Goal: Check status: Check status

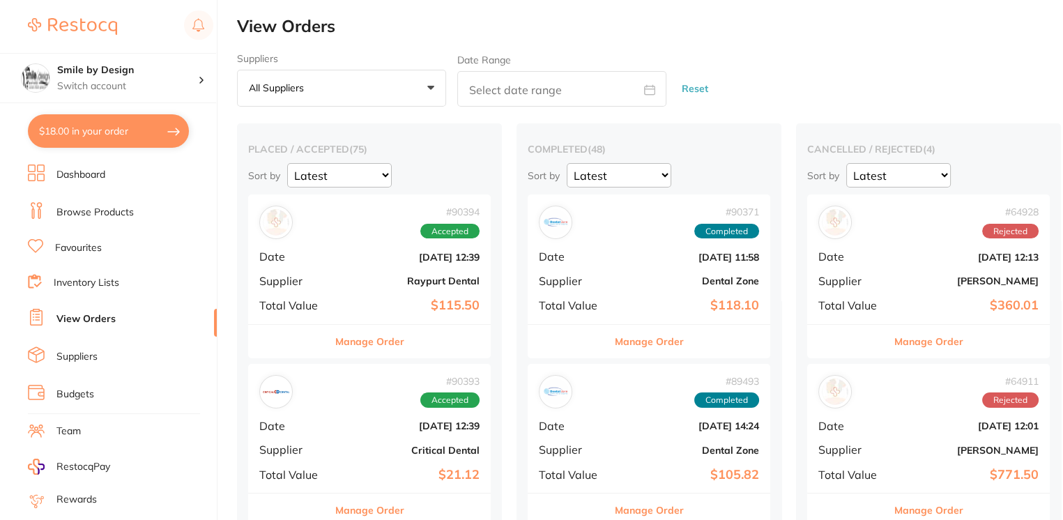
click at [109, 128] on button "$18.00 in your order" at bounding box center [108, 130] width 161 height 33
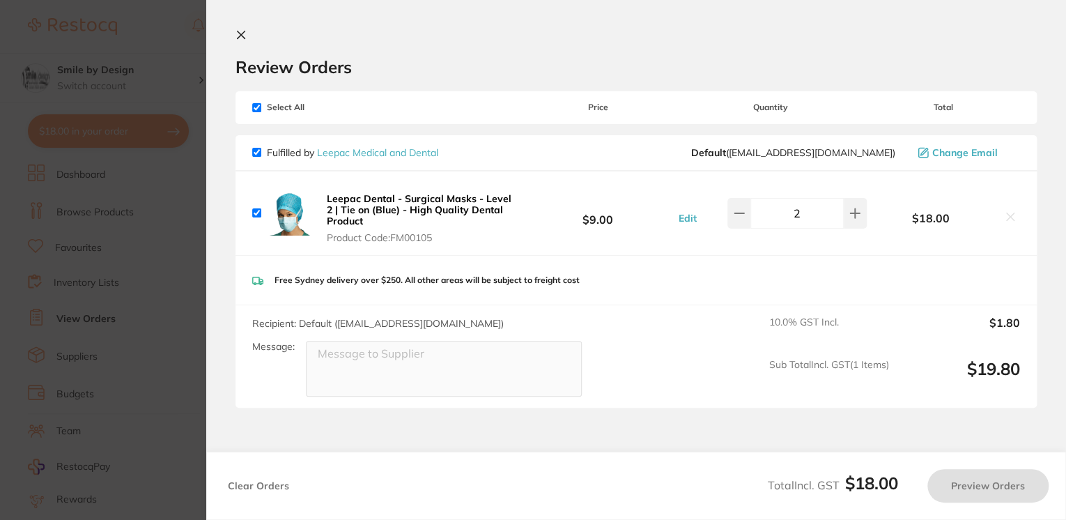
checkbox input "true"
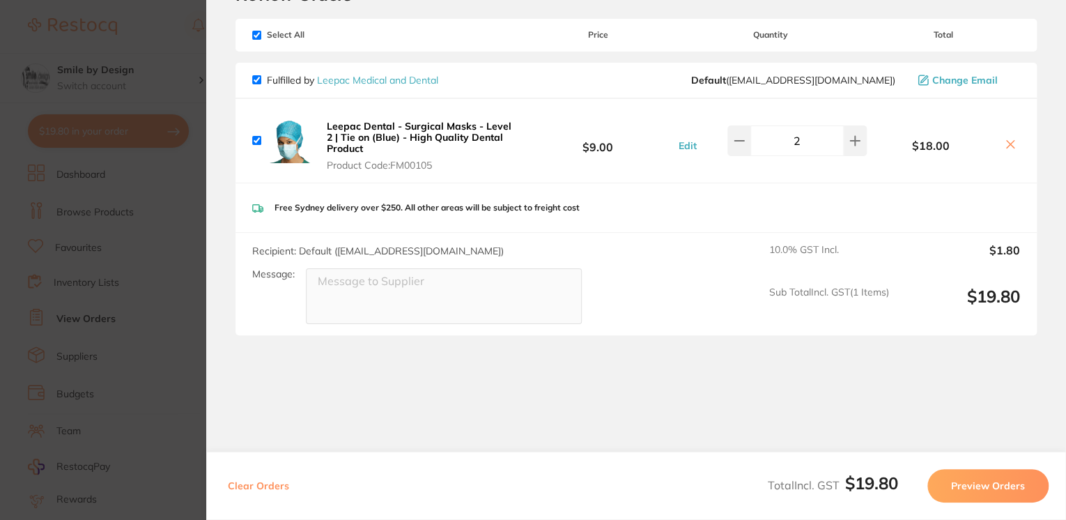
click at [181, 181] on section "Update RRP Set your pre negotiated price for this item. Item Agreed RRP (excl. …" at bounding box center [533, 260] width 1066 height 520
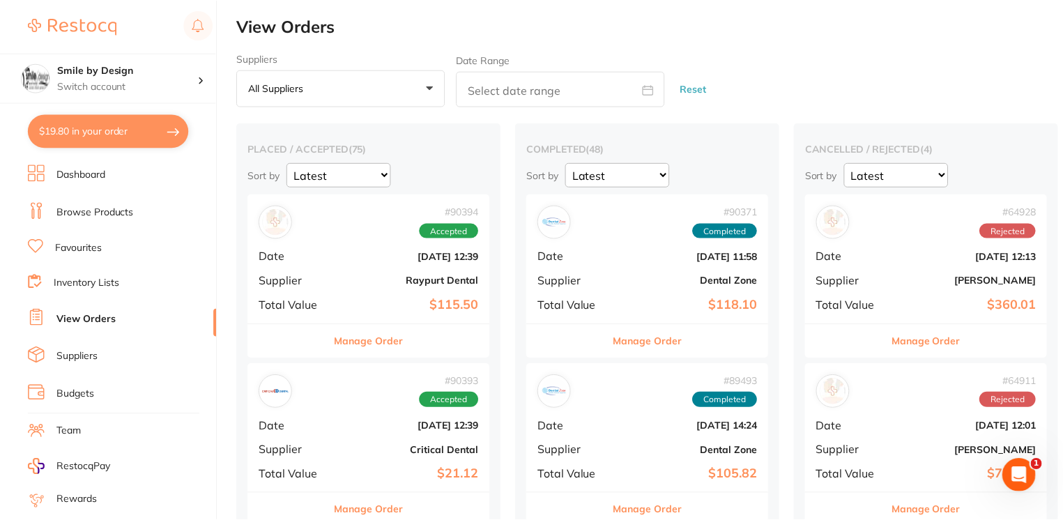
scroll to position [2509, 0]
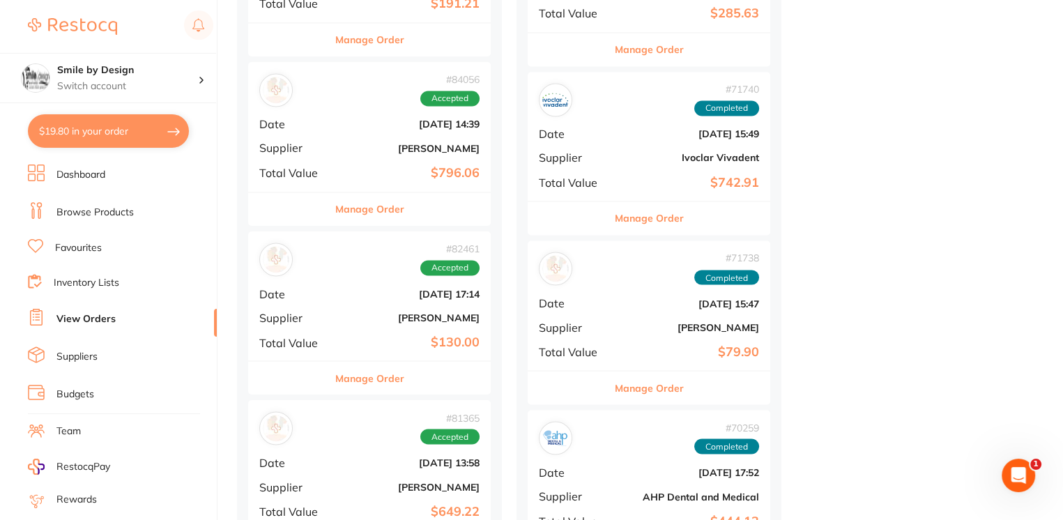
click at [130, 169] on li "Dashboard" at bounding box center [122, 175] width 189 height 21
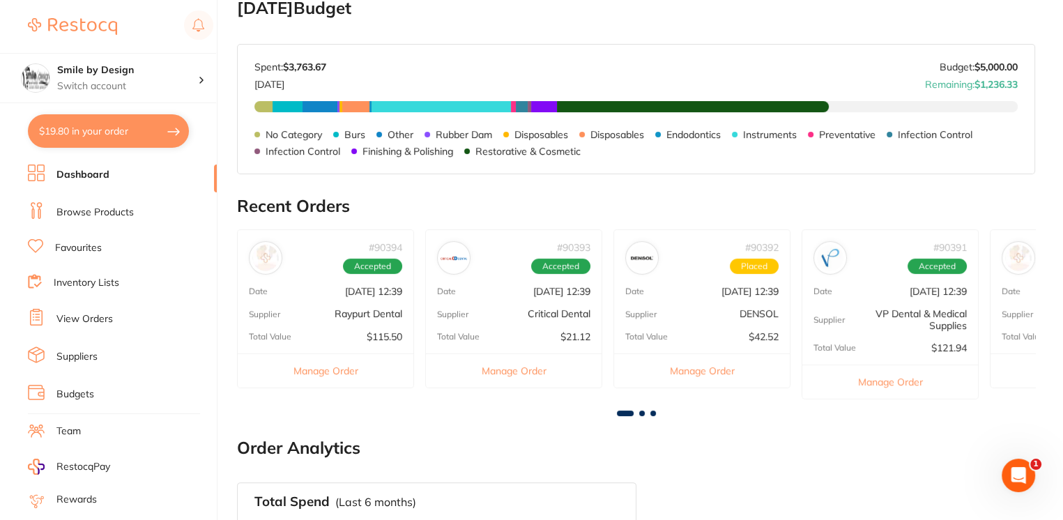
scroll to position [279, 0]
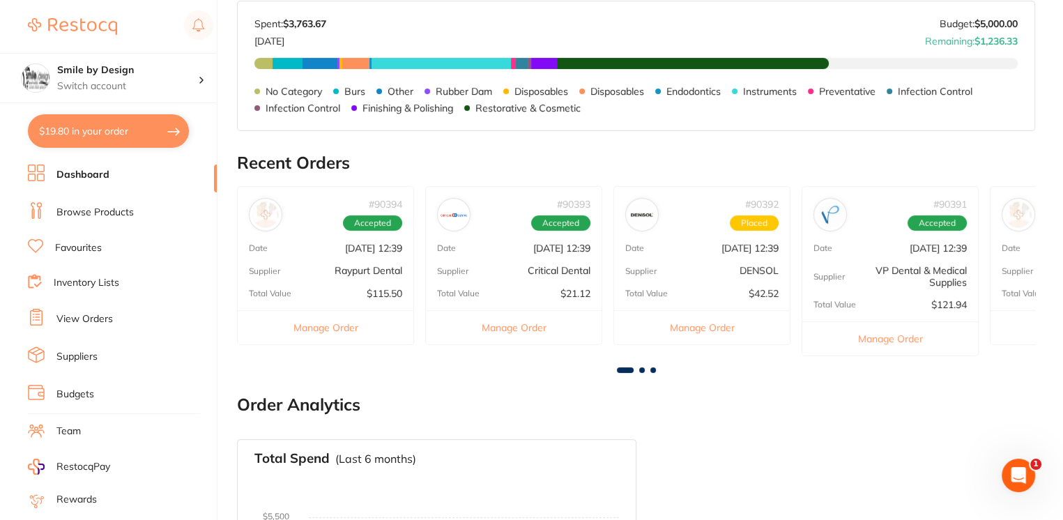
click at [362, 253] on p "[DATE] 12:39" at bounding box center [373, 248] width 57 height 11
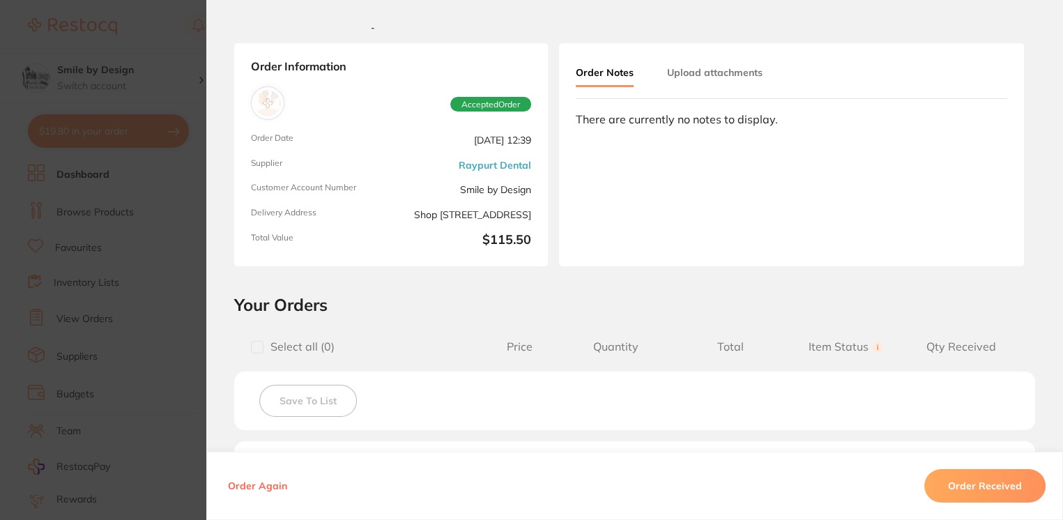
scroll to position [0, 0]
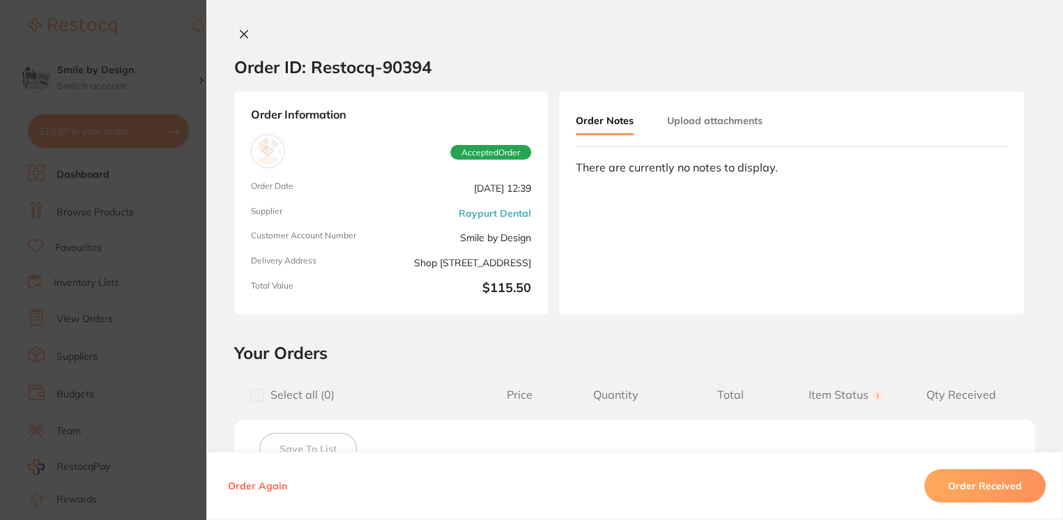
click at [206, 265] on div "Order Information Accepted Order Order Date [DATE] 12:39 Supplier Raypurt Denta…" at bounding box center [634, 202] width 857 height 223
click at [189, 254] on section "Order ID: Restocq- 90394 Order Information Accepted Order Order Date [DATE] 12:…" at bounding box center [531, 260] width 1063 height 520
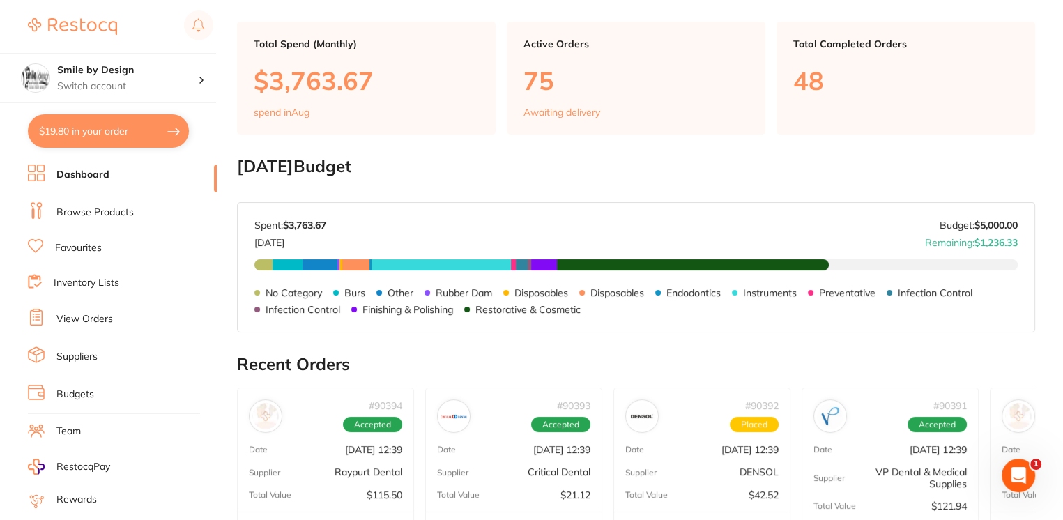
scroll to position [185, 0]
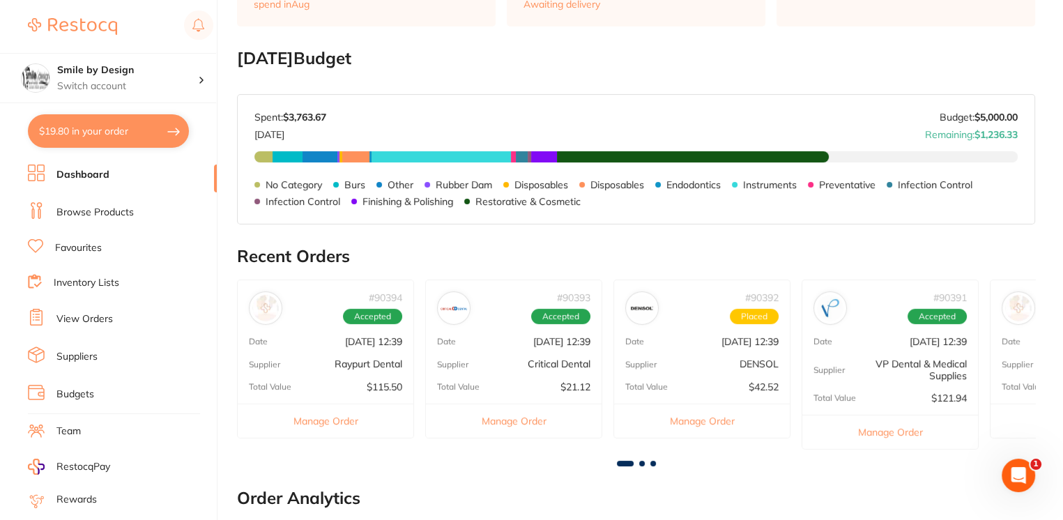
click at [494, 337] on div "Date [DATE] 12:39" at bounding box center [514, 341] width 176 height 11
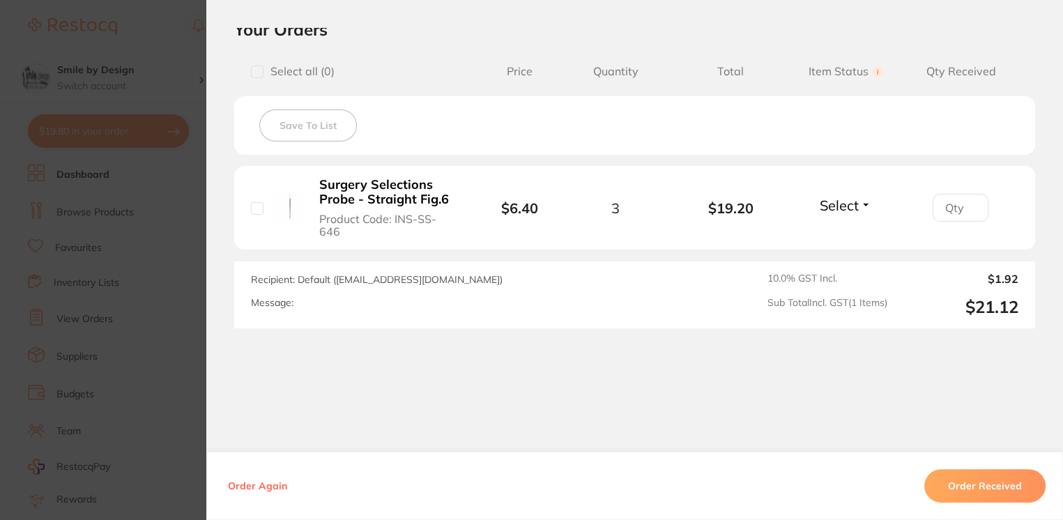
scroll to position [326, 0]
click at [167, 332] on section "Order ID: Restocq- 90393 Order Information Accepted Order Order Date [DATE] 12:…" at bounding box center [531, 260] width 1063 height 520
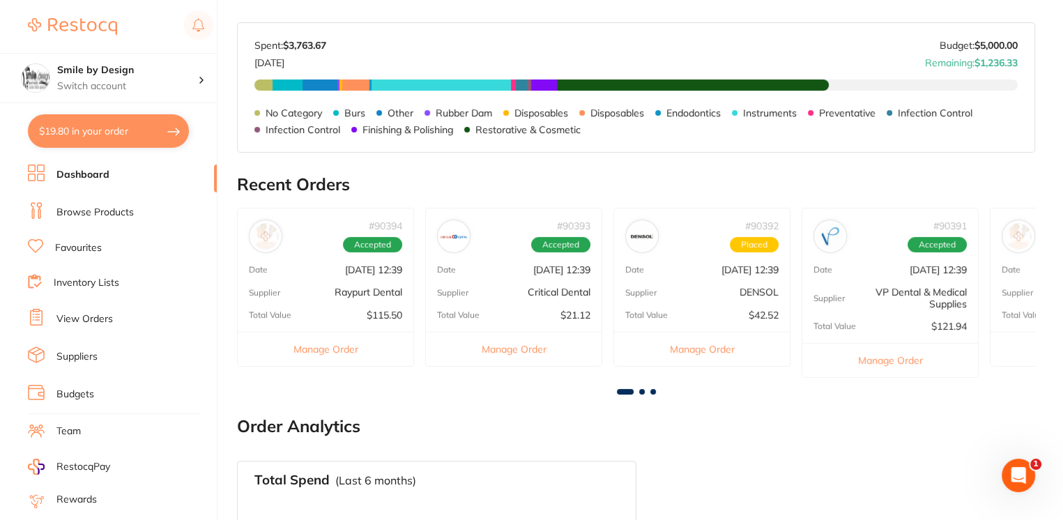
scroll to position [279, 0]
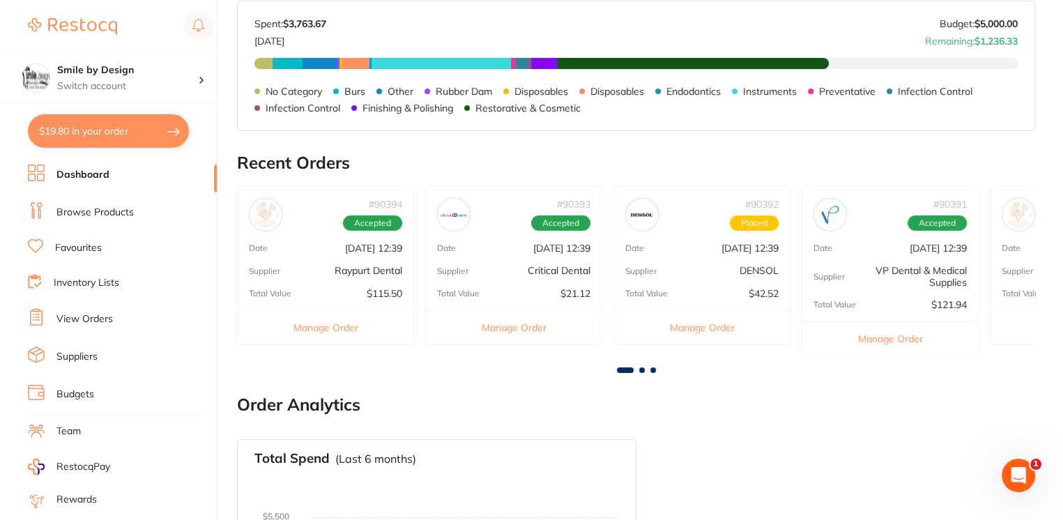
click at [864, 259] on div "# 90391 Accepted Date [DATE] 12:39 Supplier VP Dental & Medical Supplies Total …" at bounding box center [890, 270] width 177 height 169
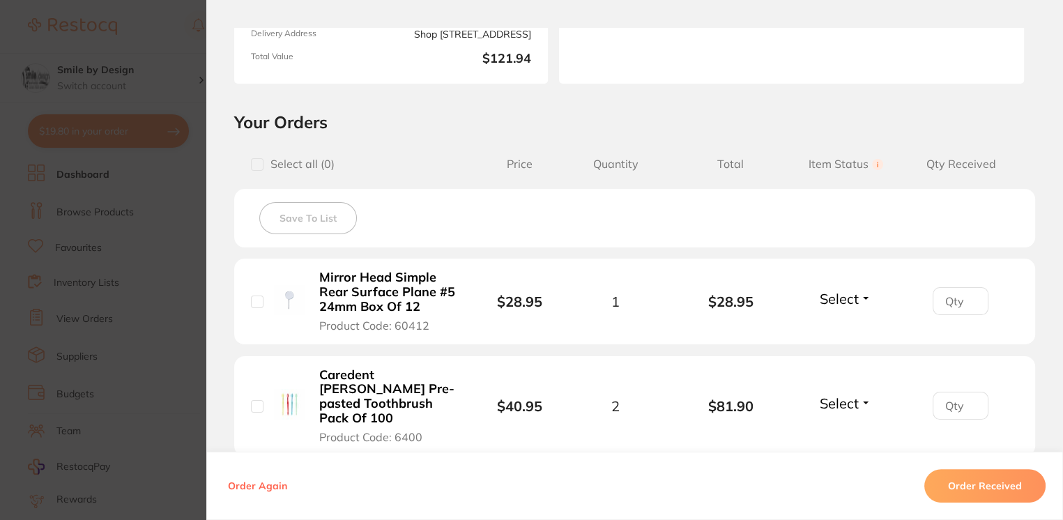
scroll to position [452, 0]
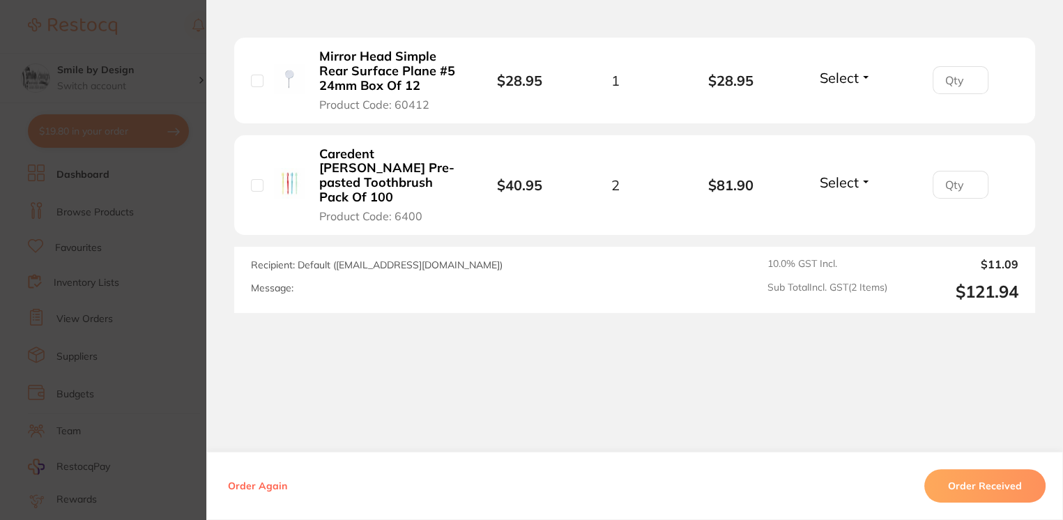
click at [151, 258] on section "Order ID: Restocq- 90391 Order Information Accepted Order Order Date [DATE] 12:…" at bounding box center [531, 260] width 1063 height 520
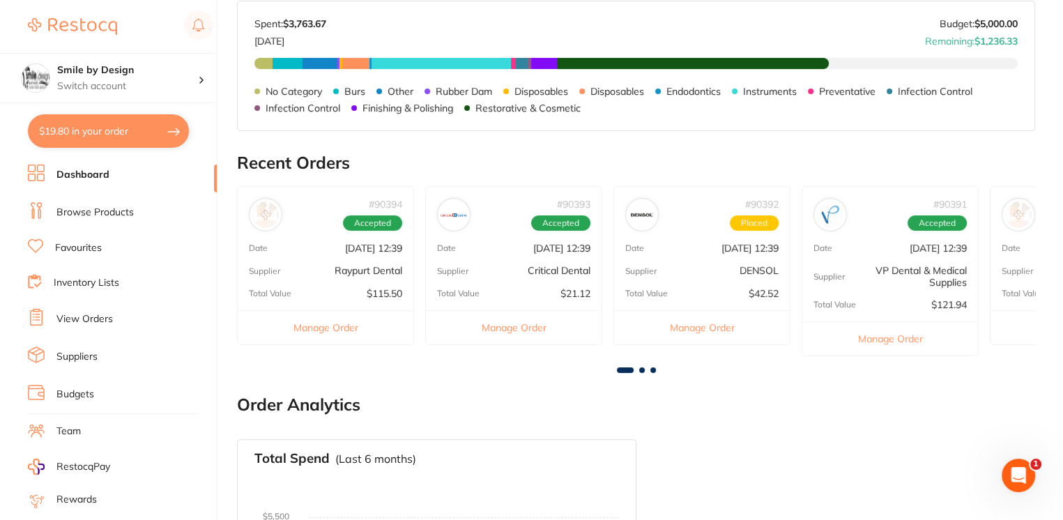
click at [110, 140] on button "$19.80 in your order" at bounding box center [108, 130] width 161 height 33
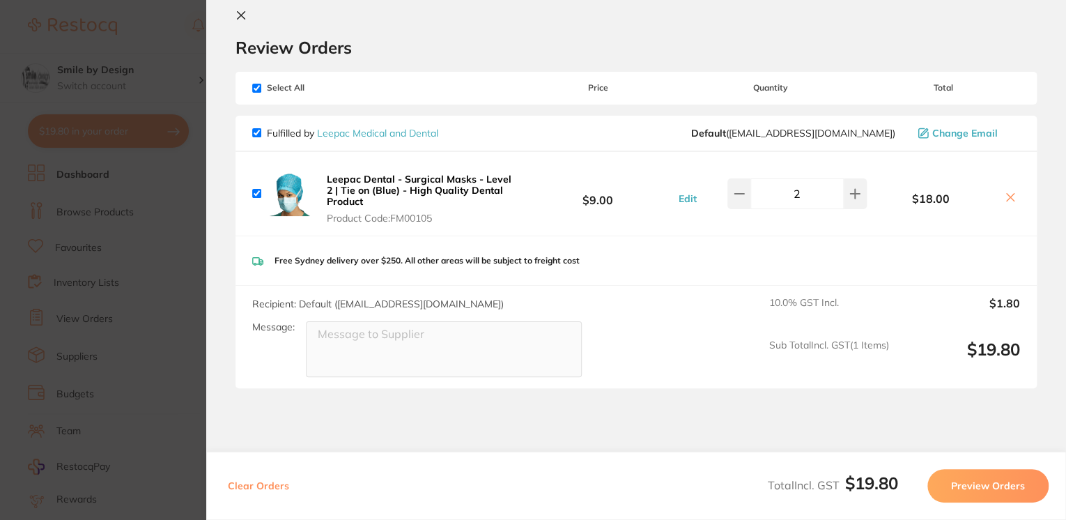
scroll to position [0, 0]
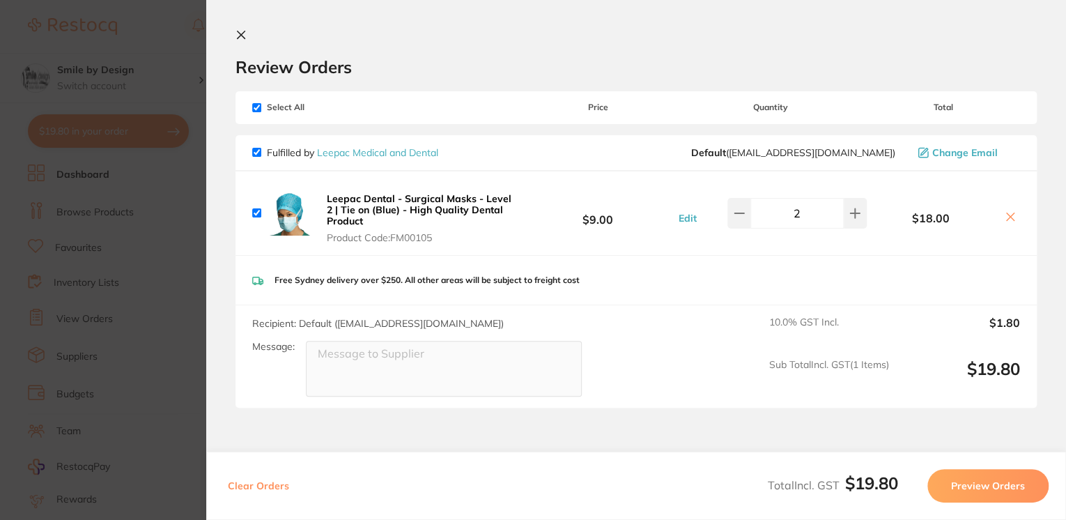
click at [137, 226] on section "Update RRP Set your pre negotiated price for this item. Item Agreed RRP (excl. …" at bounding box center [533, 260] width 1066 height 520
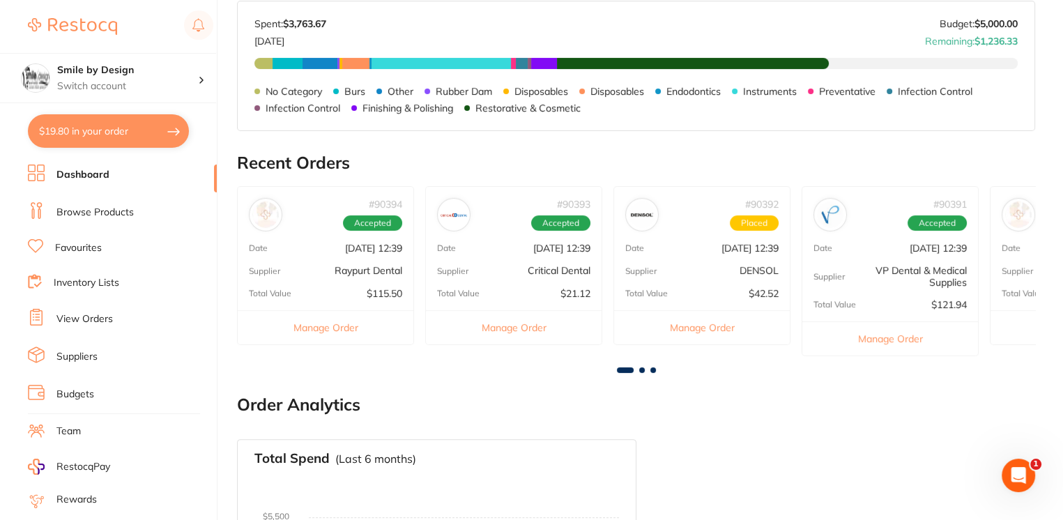
click at [134, 212] on li "Browse Products" at bounding box center [122, 212] width 189 height 21
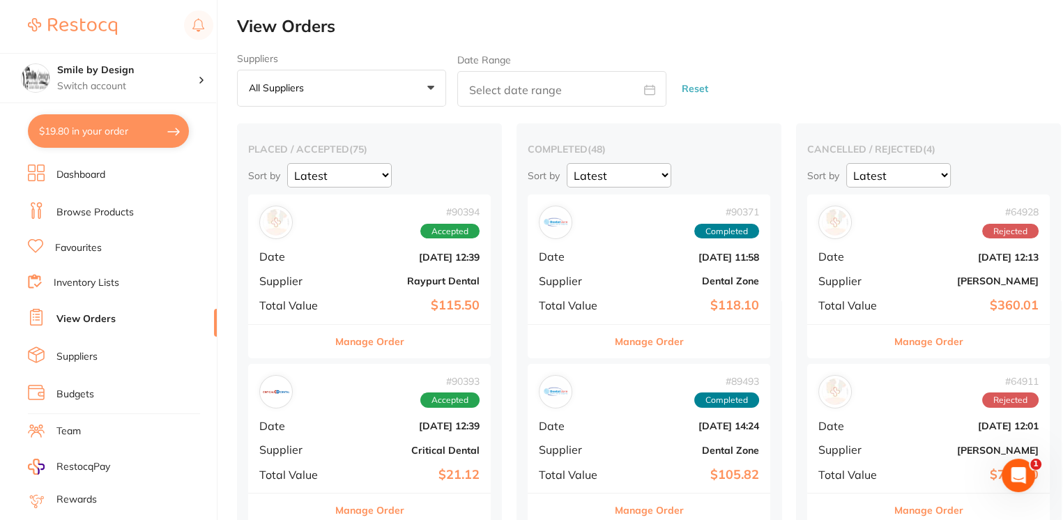
click at [403, 270] on div "# 90394 Accepted Date [DATE] 12:39 Supplier Raypurt Dental Total Value $115.50" at bounding box center [369, 258] width 243 height 129
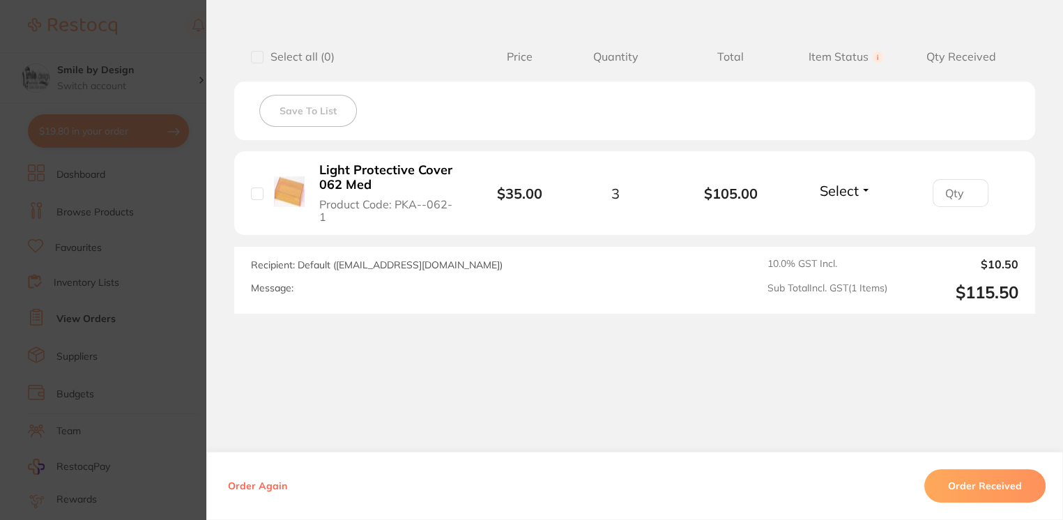
click at [162, 285] on section "Order ID: Restocq- 90394 Order Information Accepted Order Order Date [DATE] 12:…" at bounding box center [531, 260] width 1063 height 520
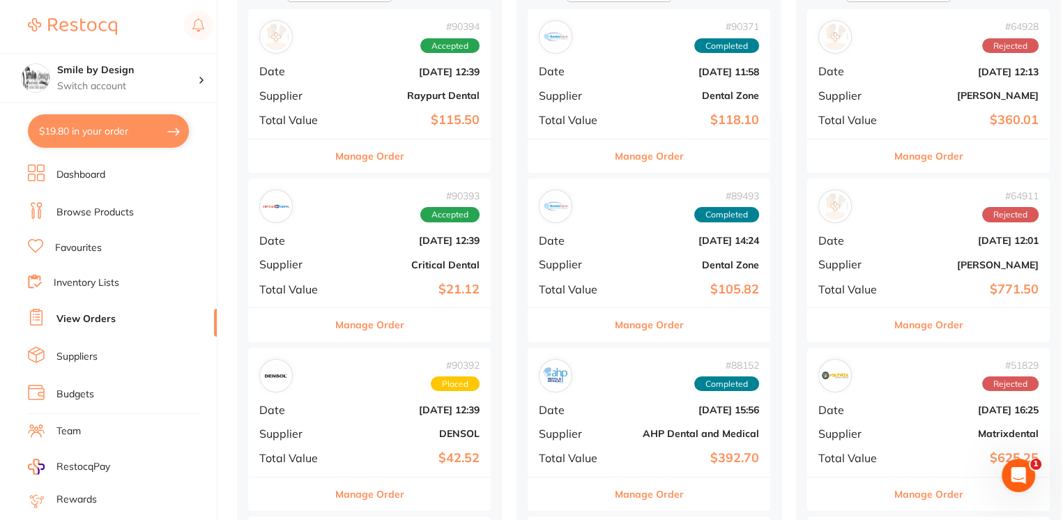
click at [424, 293] on b "$21.12" at bounding box center [409, 289] width 139 height 15
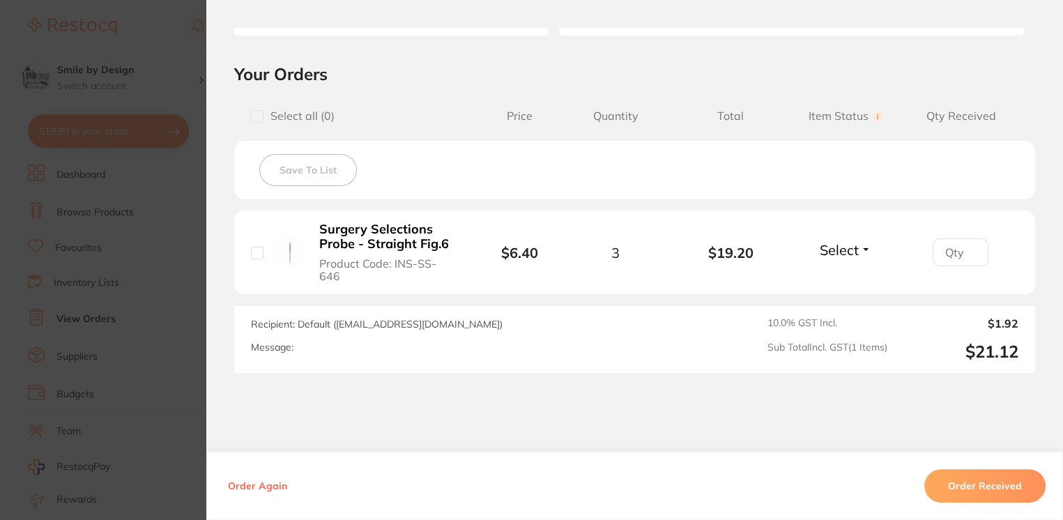
click at [162, 296] on section "Order ID: Restocq- 90393 Order Information Accepted Order Order Date [DATE] 12:…" at bounding box center [531, 260] width 1063 height 520
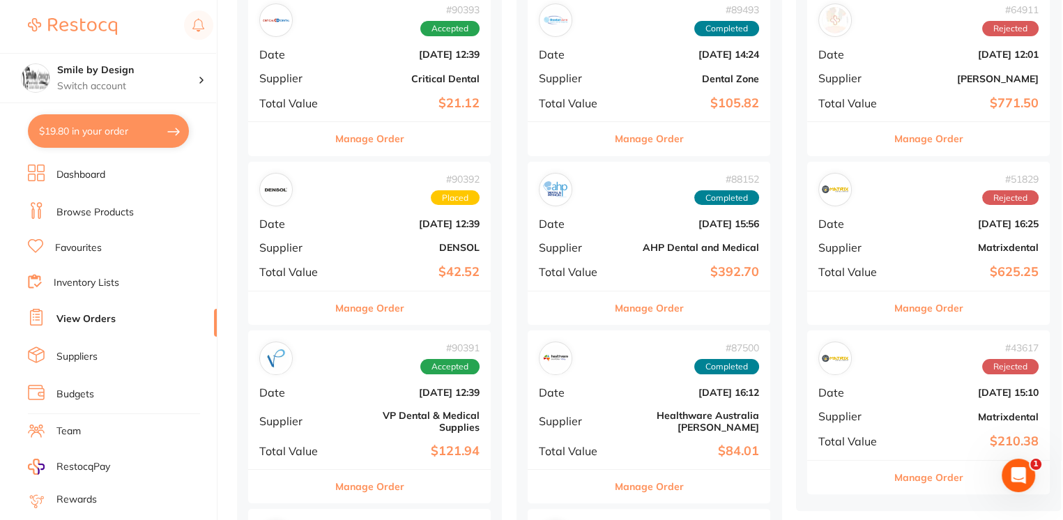
click at [376, 373] on div "# 90391 Accepted" at bounding box center [369, 358] width 220 height 33
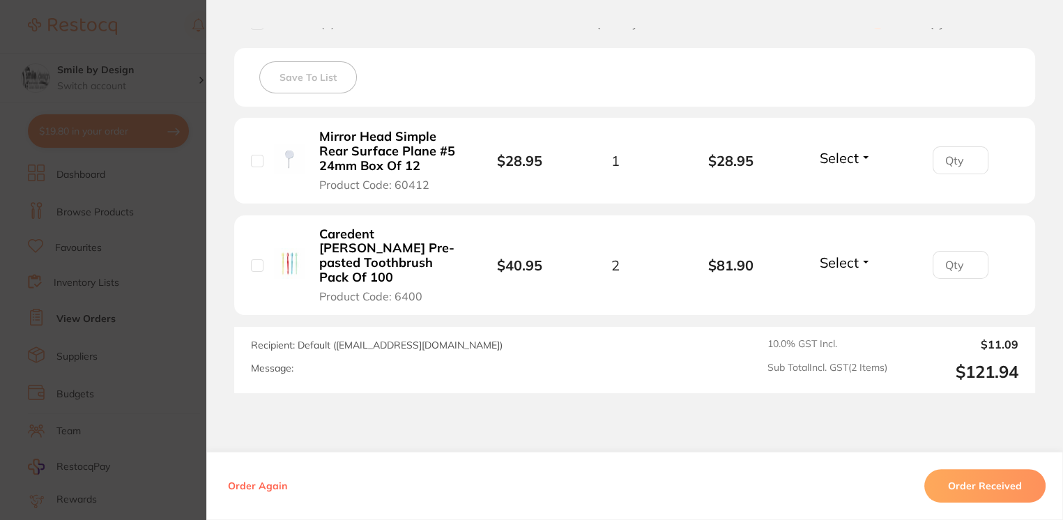
click at [123, 275] on section "Order ID: Restocq- 90391 Order Information Accepted Order Order Date [DATE] 12:…" at bounding box center [531, 260] width 1063 height 520
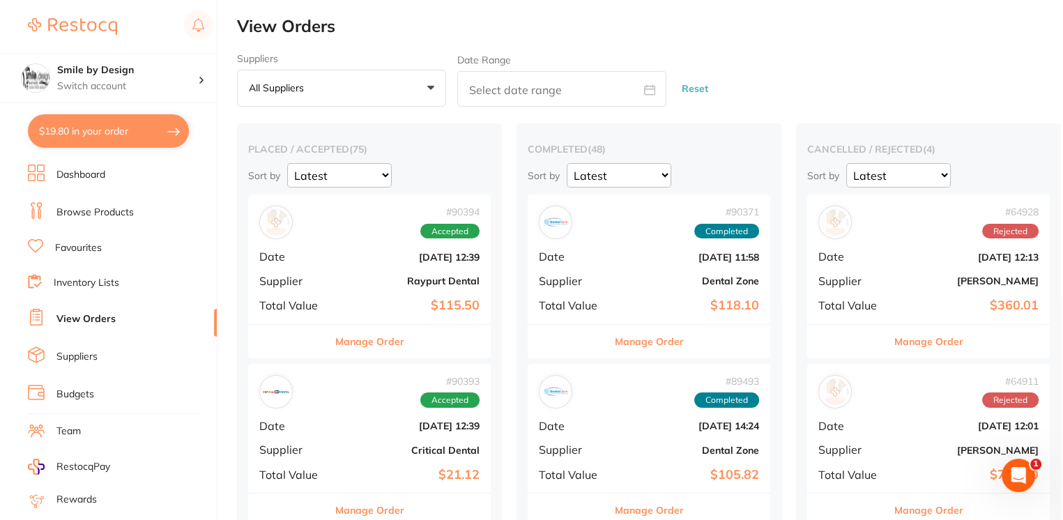
click at [635, 267] on div "# 90371 Completed Date [DATE] 11:58 Supplier Dental Zone Total Value $118.10" at bounding box center [649, 258] width 243 height 129
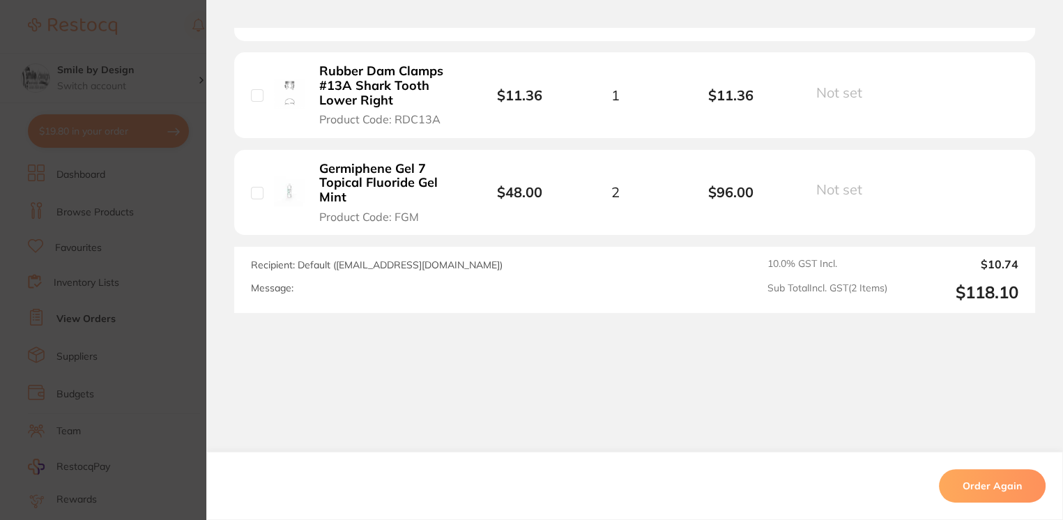
click at [156, 314] on section "Order ID: Restocq- 90371 Order Information Completed Order Order Date [DATE] 11…" at bounding box center [531, 260] width 1063 height 520
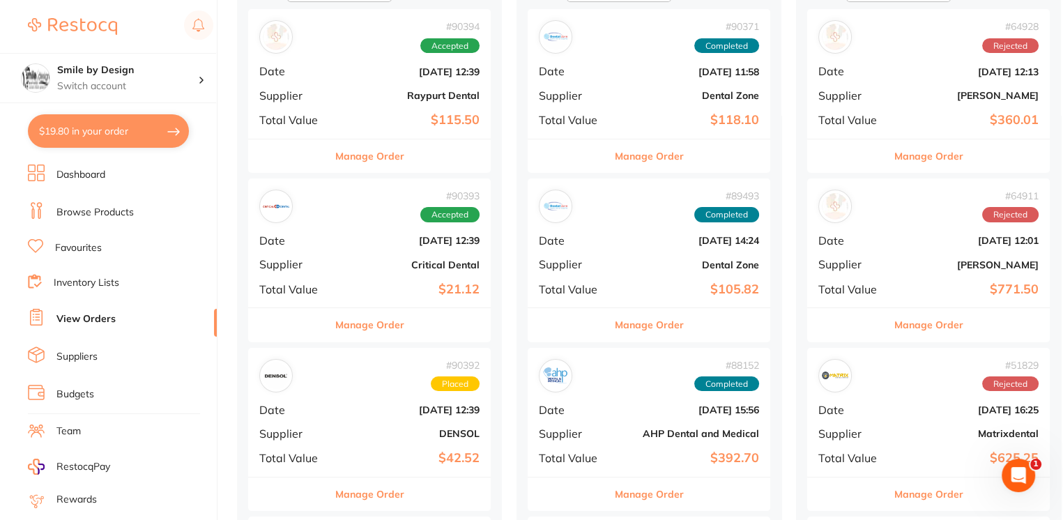
click at [601, 245] on span "Date" at bounding box center [574, 240] width 70 height 13
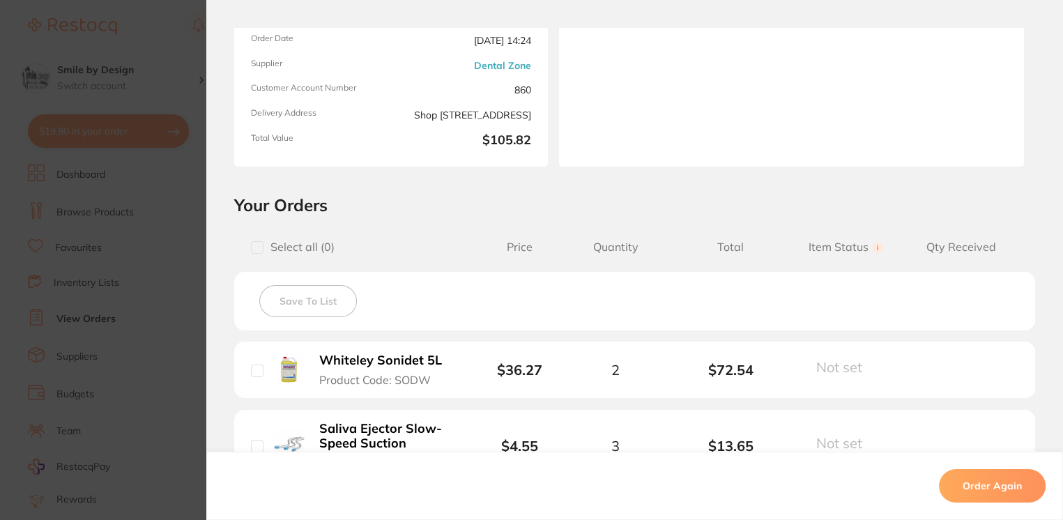
click at [188, 276] on section "Order ID: Restocq- 89493 Order Information Completed Order Order Date [DATE] 14…" at bounding box center [531, 260] width 1063 height 520
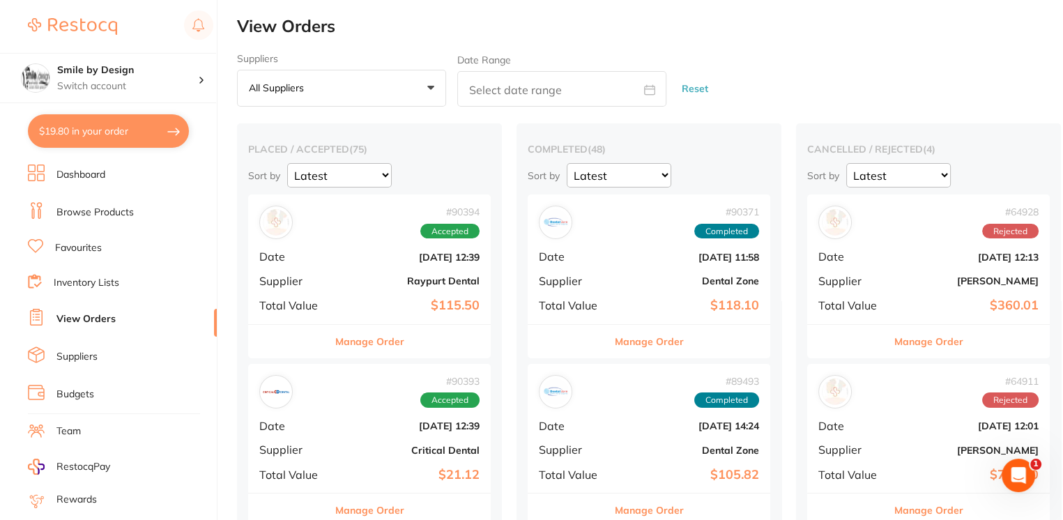
click at [611, 420] on div "# 89493 Completed Date [DATE] 14:24 Supplier Dental Zone Total Value $105.82" at bounding box center [649, 428] width 243 height 129
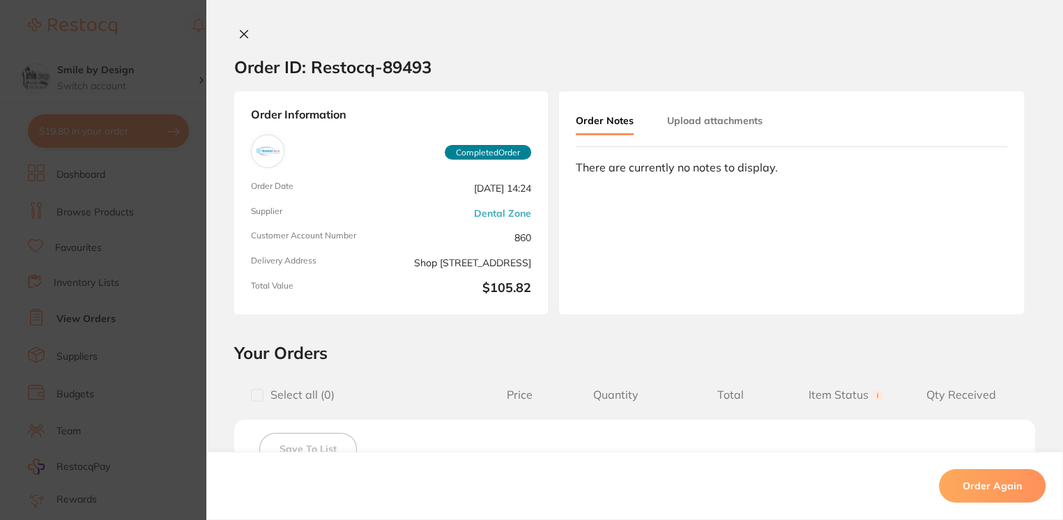
click at [185, 248] on section "Order ID: Restocq- 89493 Order Information Completed Order Order Date [DATE] 14…" at bounding box center [531, 260] width 1063 height 520
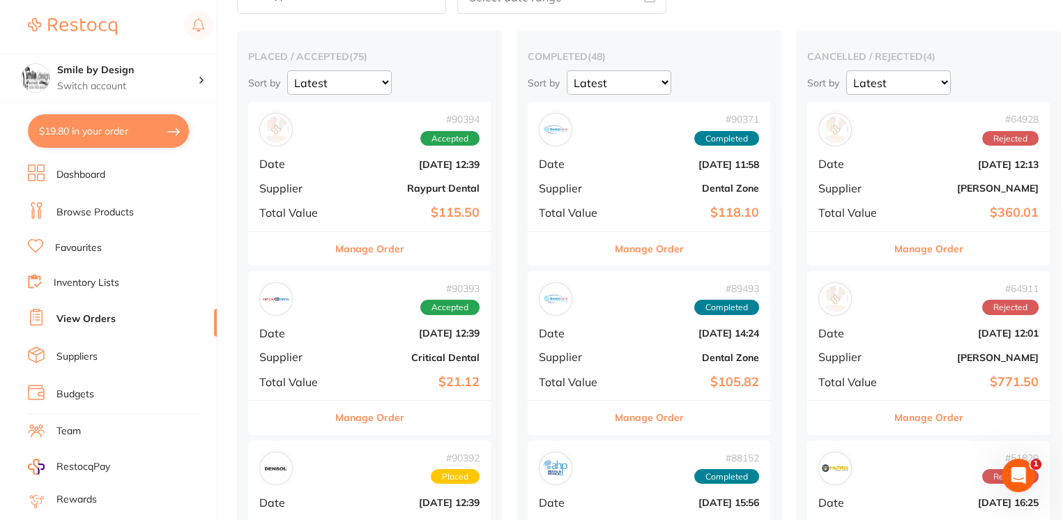
click at [913, 178] on div "# 64928 Rejected Date [DATE] 12:13 Supplier [PERSON_NAME] Total Value $360.01" at bounding box center [928, 166] width 243 height 129
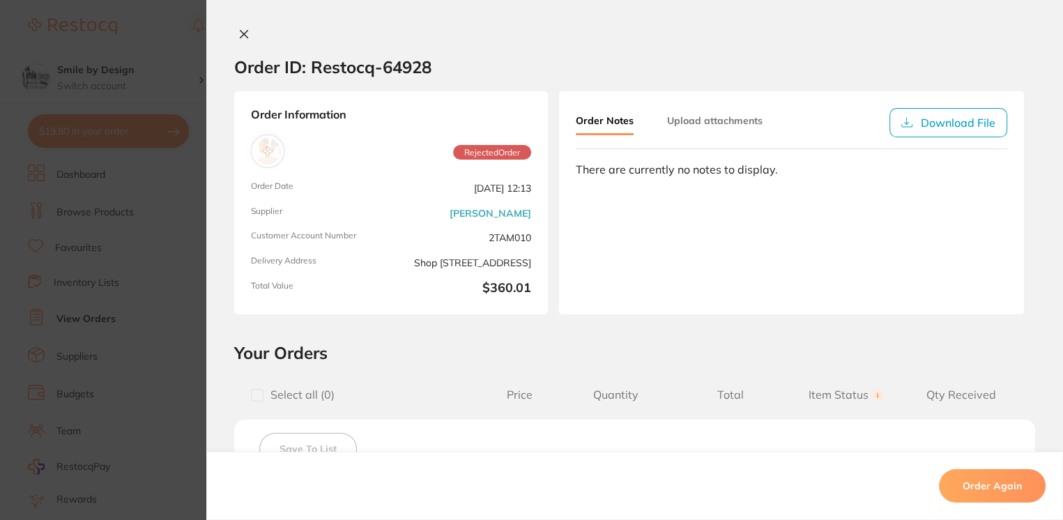
click at [151, 267] on section "Order ID: Restocq- 64928 Order Information Rejected Order Order Date [DATE] 12:…" at bounding box center [531, 260] width 1063 height 520
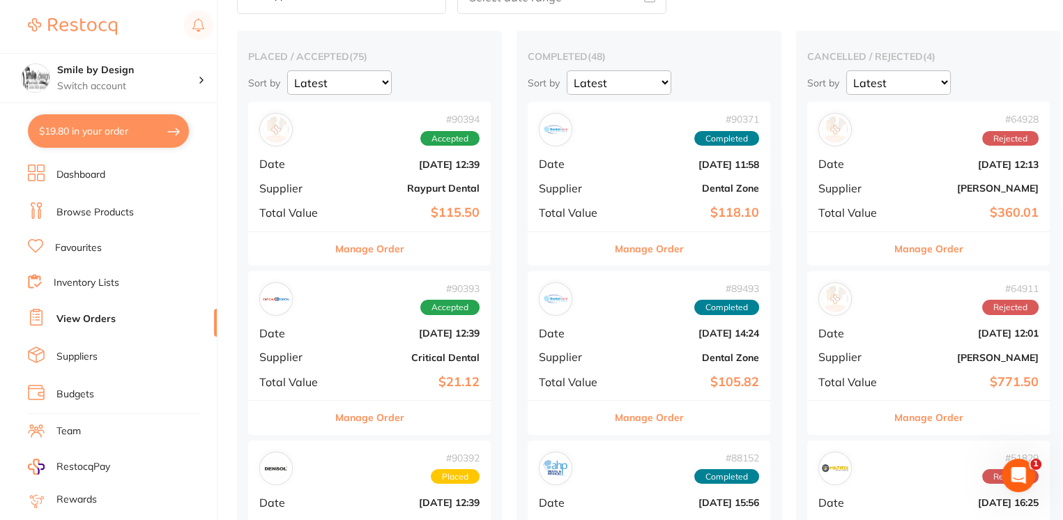
click at [407, 185] on b "Raypurt Dental" at bounding box center [409, 188] width 139 height 11
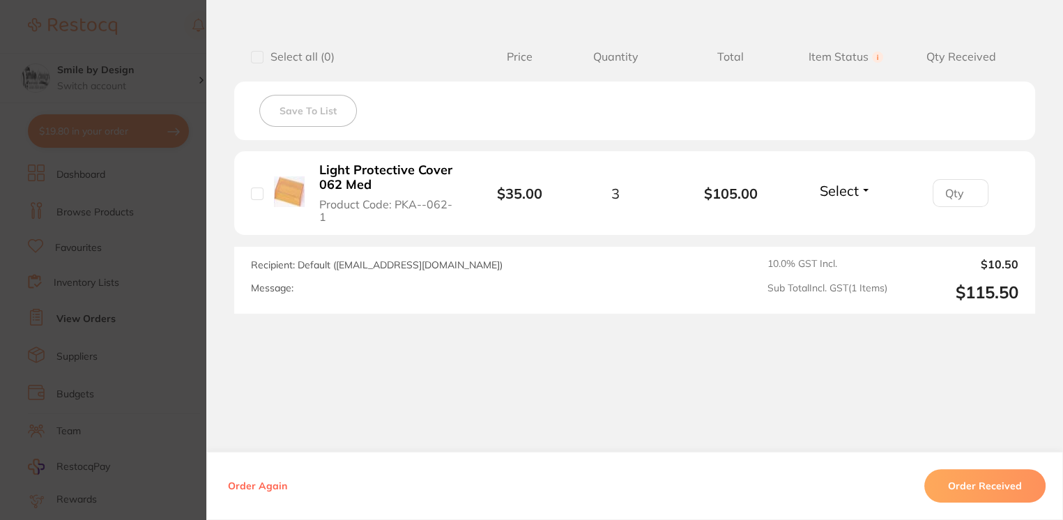
click at [139, 256] on section "Order ID: Restocq- 90394 Order Information Accepted Order Order Date [DATE] 12:…" at bounding box center [531, 260] width 1063 height 520
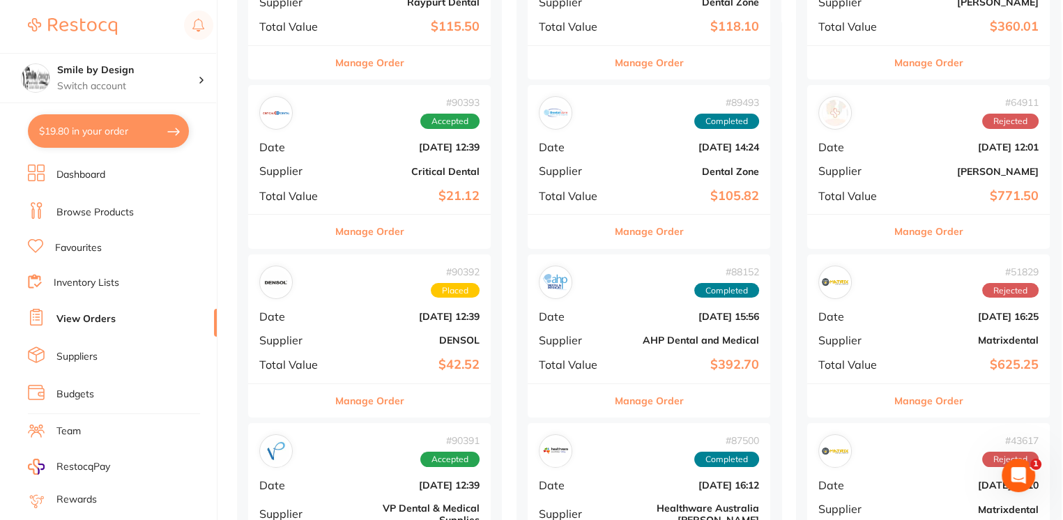
click at [360, 166] on b "Critical Dental" at bounding box center [409, 171] width 139 height 11
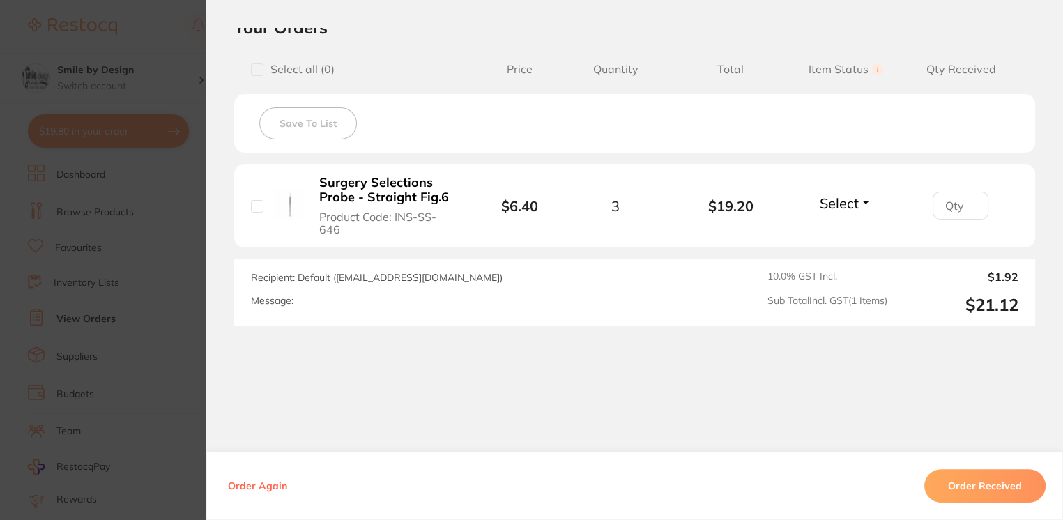
click at [177, 296] on section "Order ID: Restocq- 90393 Order Information Accepted Order Order Date [DATE] 12:…" at bounding box center [531, 260] width 1063 height 520
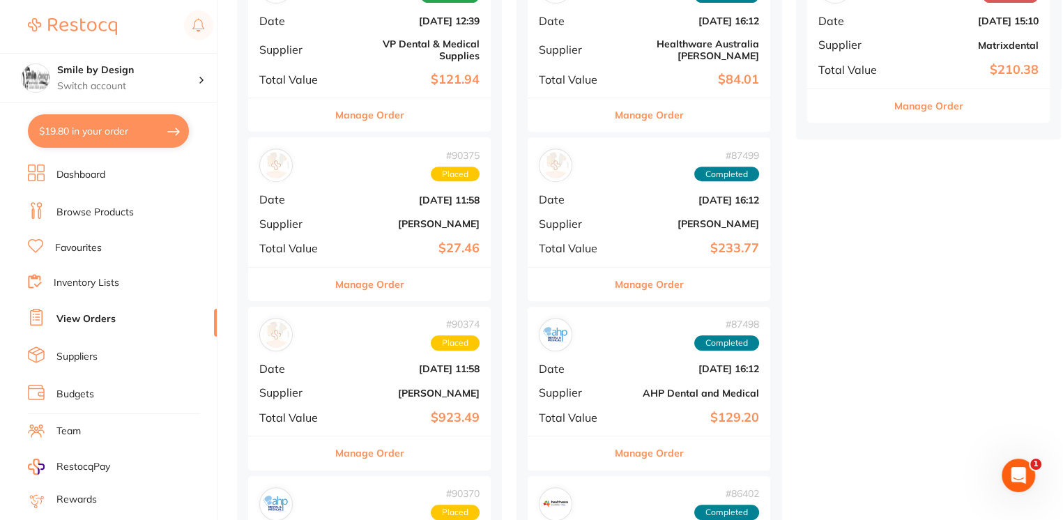
click at [368, 218] on b "[PERSON_NAME]" at bounding box center [409, 223] width 139 height 11
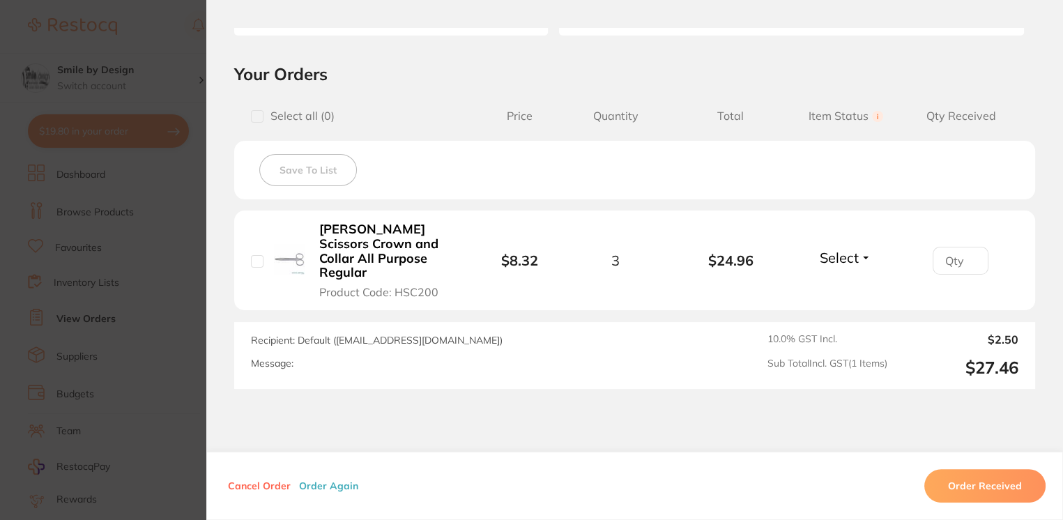
click at [185, 321] on section "Order ID: Restocq- 90375 Order Information Placed Order Order Date [DATE] 11:58…" at bounding box center [531, 260] width 1063 height 520
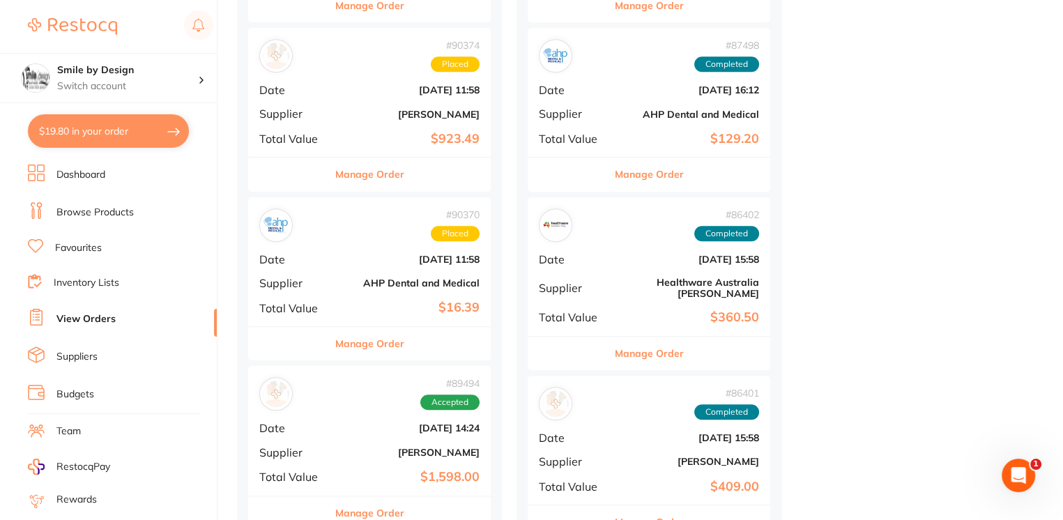
click at [359, 284] on div "# 90370 Placed Date [DATE] 11:58 Supplier AHP Dental and Medical Total Value $1…" at bounding box center [369, 261] width 243 height 129
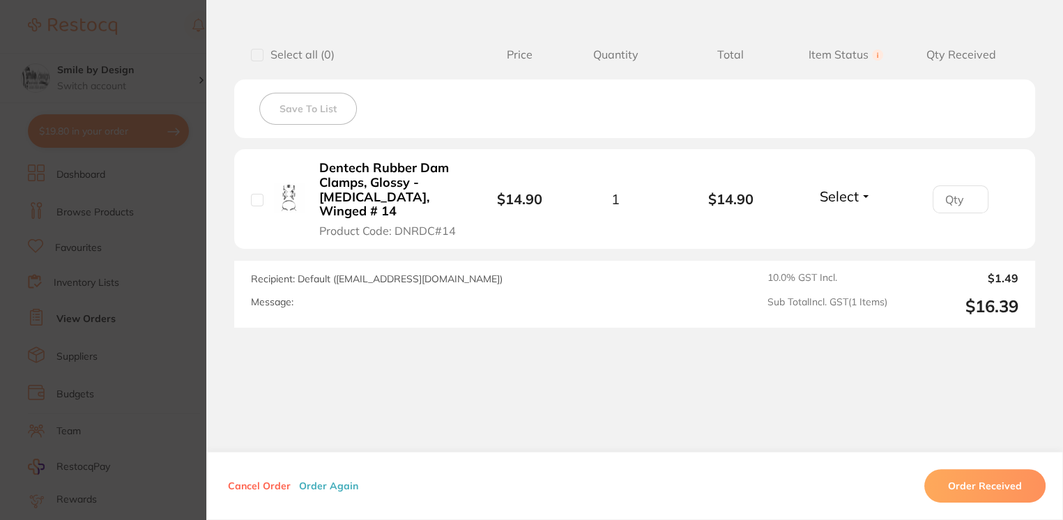
click at [165, 289] on section "Order ID: Restocq- 90370 Order Information Placed Order Order Date [DATE] 11:58…" at bounding box center [531, 260] width 1063 height 520
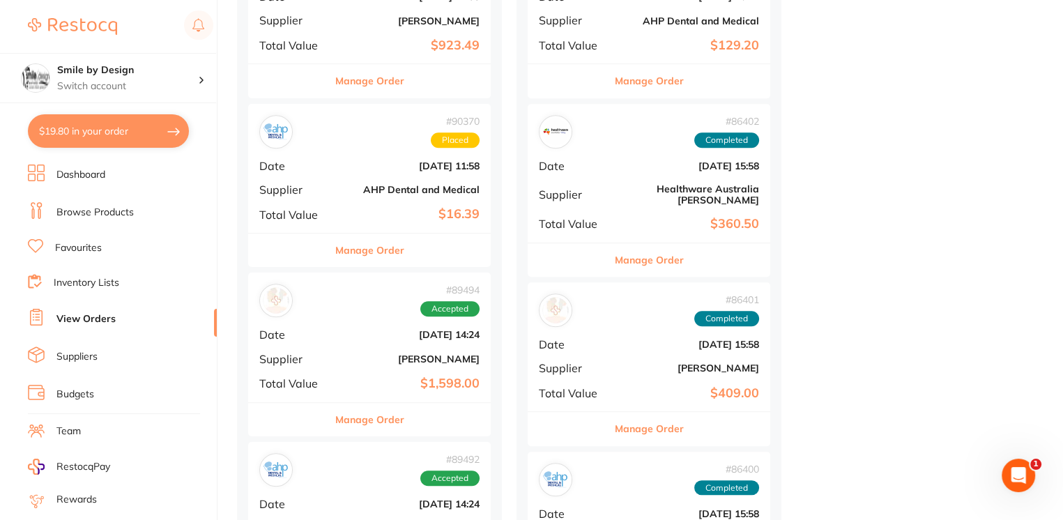
click at [365, 353] on b "[PERSON_NAME]" at bounding box center [409, 358] width 139 height 11
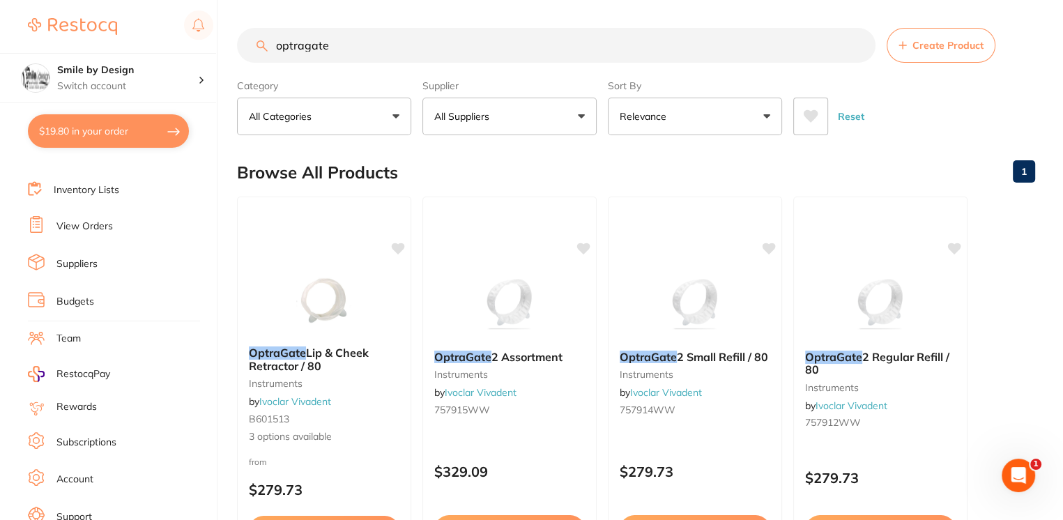
type input "optragate"
click at [106, 220] on link "View Orders" at bounding box center [84, 227] width 56 height 14
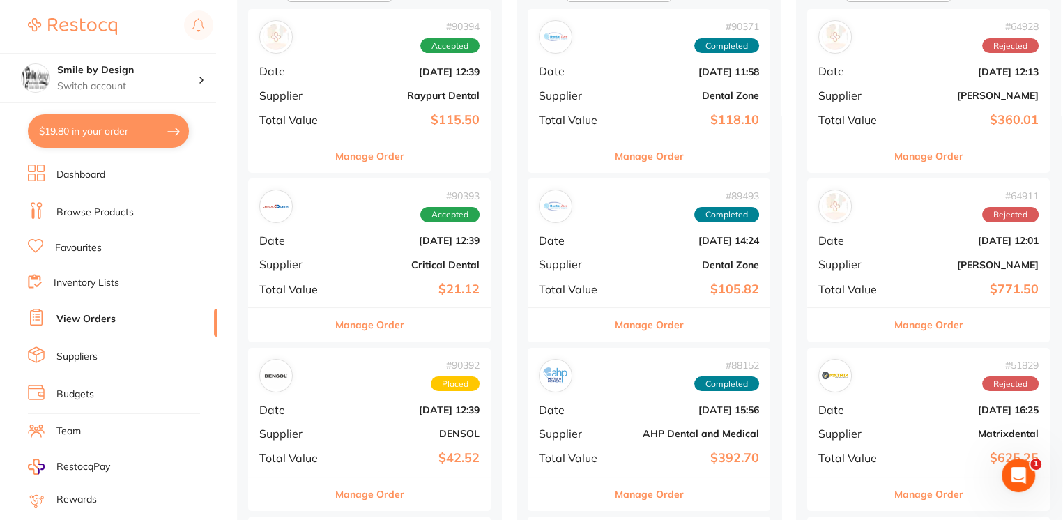
scroll to position [93, 0]
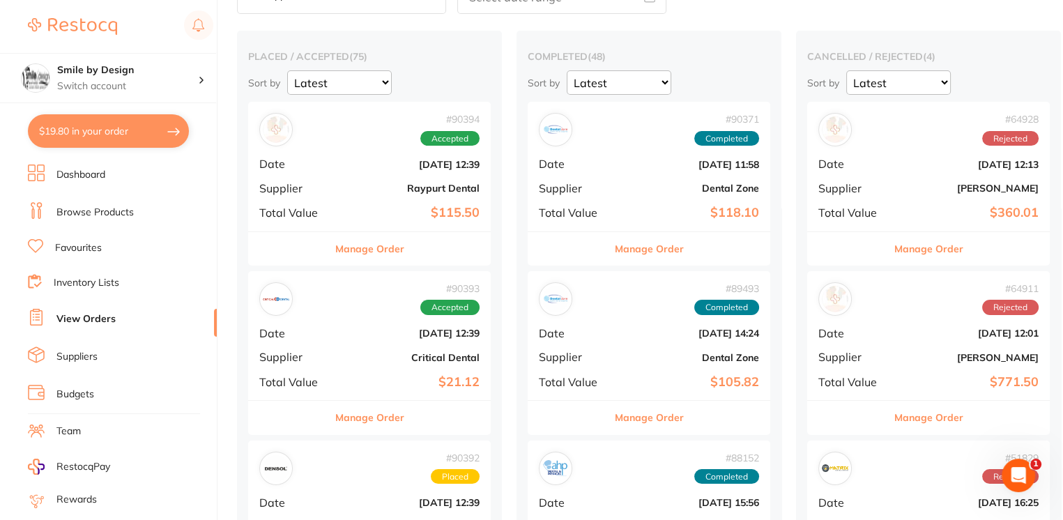
click at [139, 143] on button "$19.80 in your order" at bounding box center [108, 130] width 161 height 33
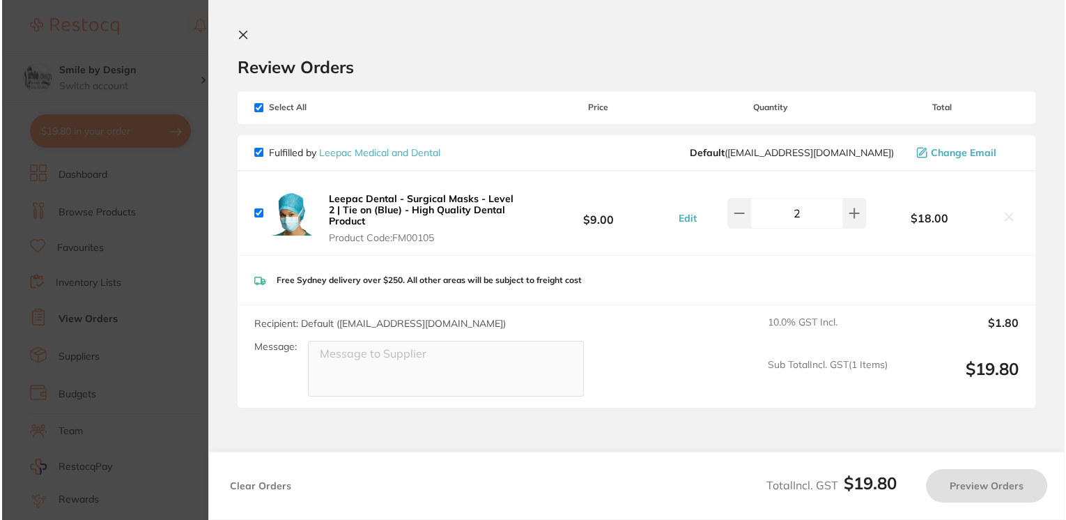
scroll to position [0, 0]
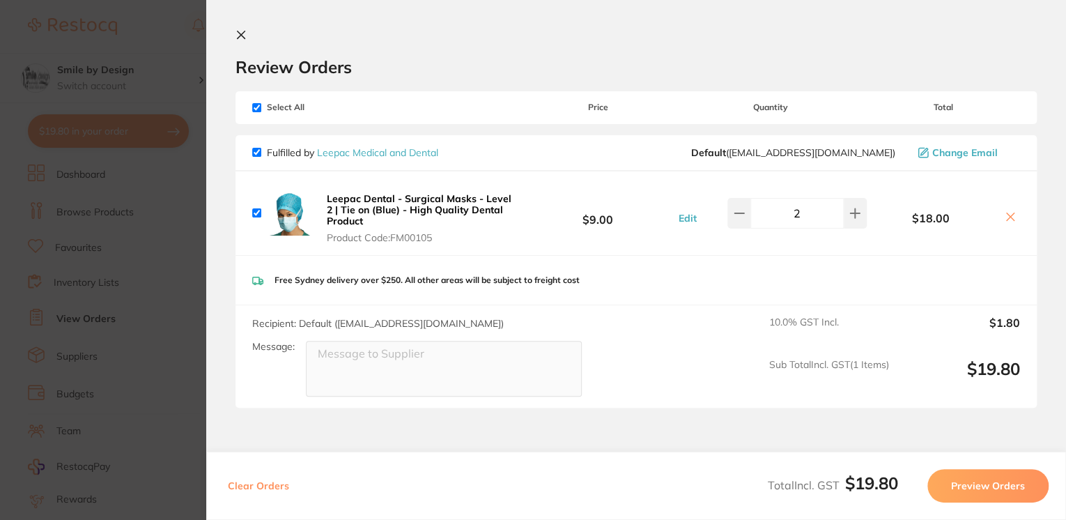
click at [190, 185] on section "Update RRP Set your pre negotiated price for this item. Item Agreed RRP (excl. …" at bounding box center [533, 260] width 1066 height 520
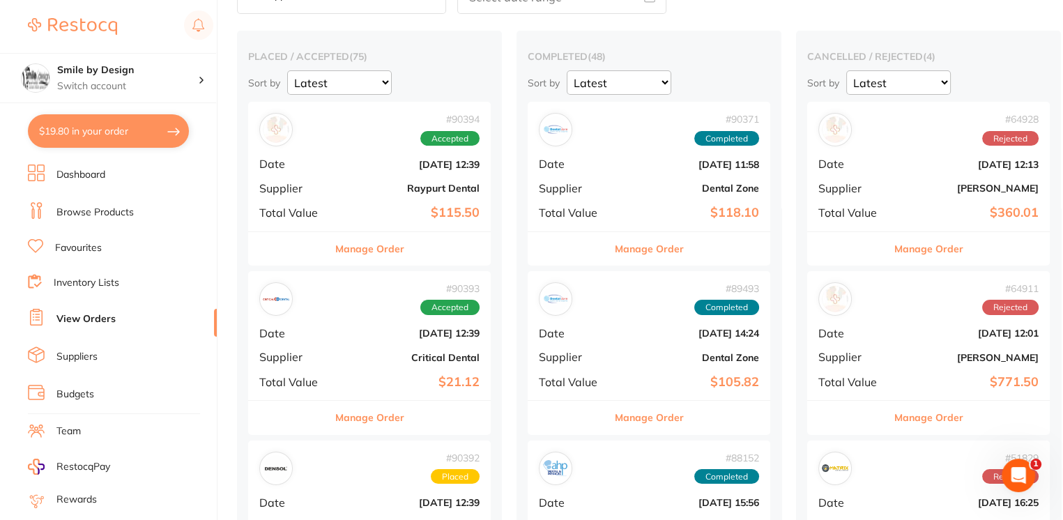
click at [100, 319] on link "View Orders" at bounding box center [85, 319] width 59 height 14
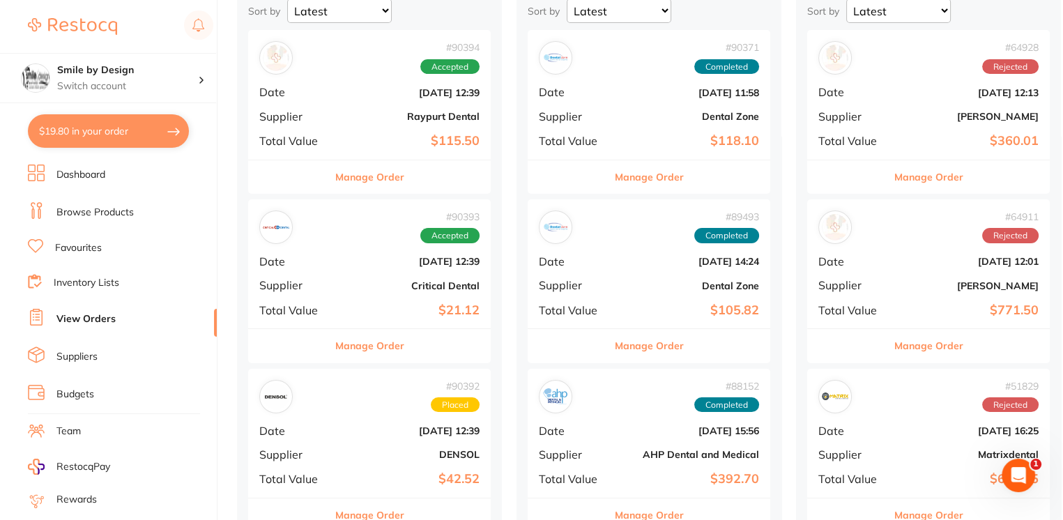
scroll to position [185, 0]
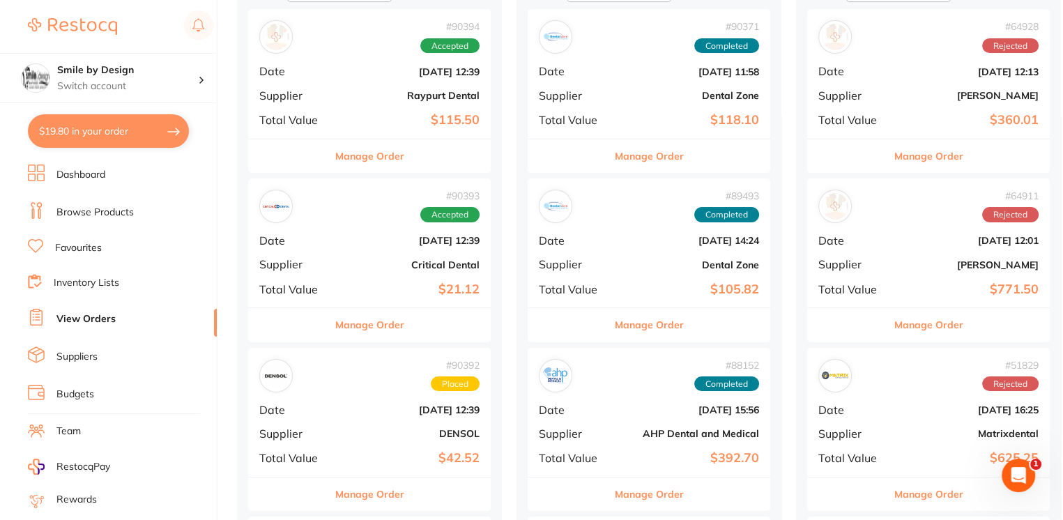
click at [405, 276] on div "# 90393 Accepted Date Aug 15 2025, 12:39 Supplier Critical Dental Total Value $…" at bounding box center [369, 242] width 243 height 129
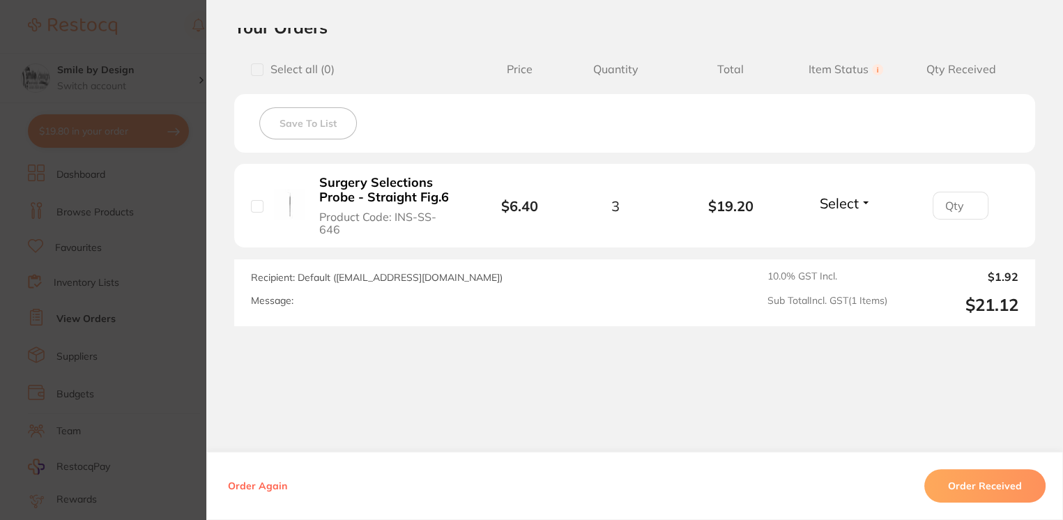
click at [192, 290] on section "Order ID: Restocq- 90393 Order Information Accepted Order Order Date [DATE] 12:…" at bounding box center [531, 260] width 1063 height 520
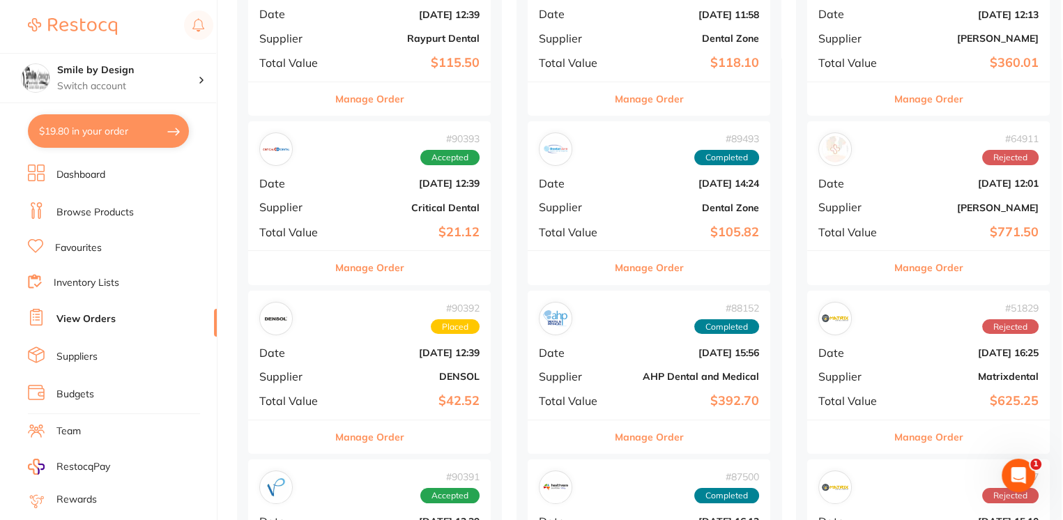
scroll to position [279, 0]
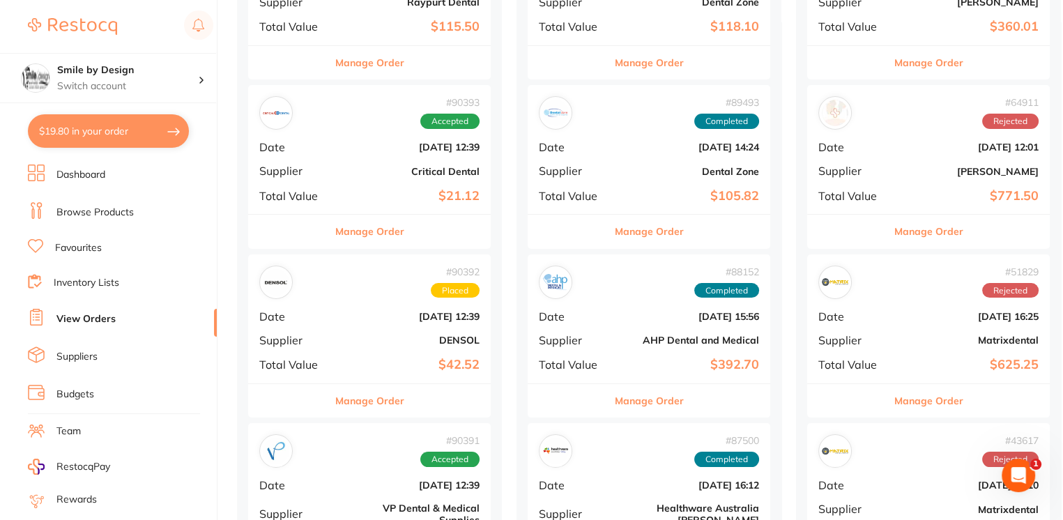
click at [371, 340] on b "DENSOL" at bounding box center [409, 340] width 139 height 11
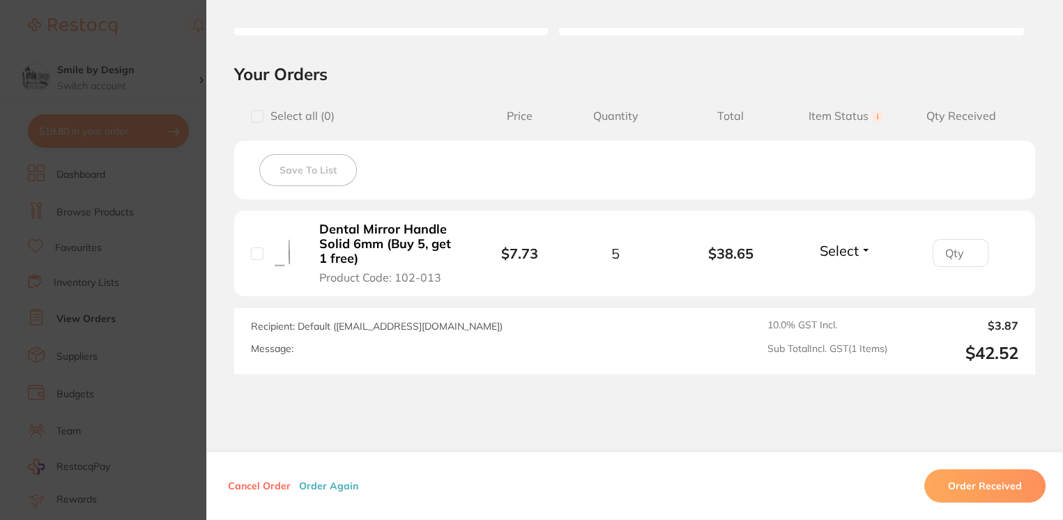
drag, startPoint x: 142, startPoint y: 336, endPoint x: 152, endPoint y: 330, distance: 11.2
click at [142, 336] on section "Order ID: Restocq- 90392 Order Information Placed Order Order Date Aug 15 2025,…" at bounding box center [531, 260] width 1063 height 520
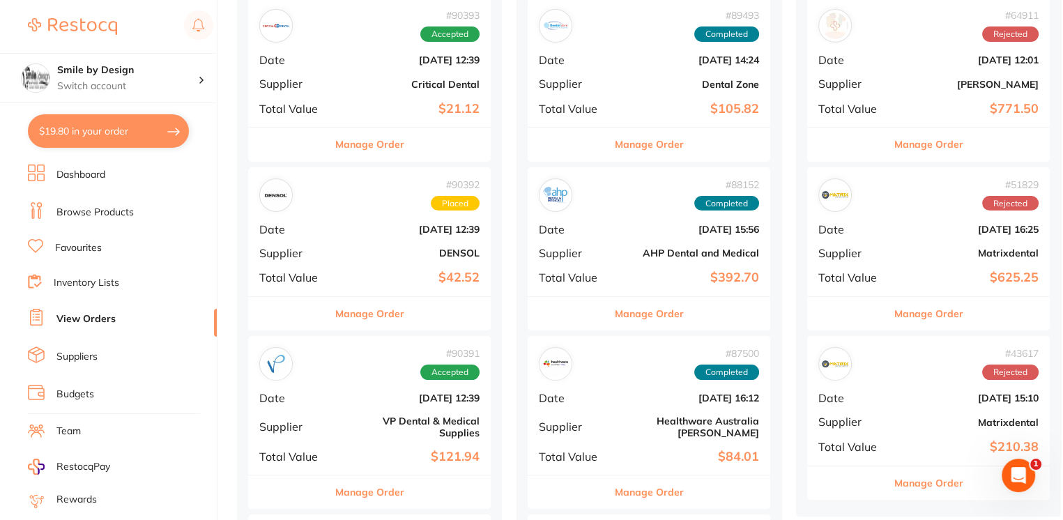
scroll to position [464, 0]
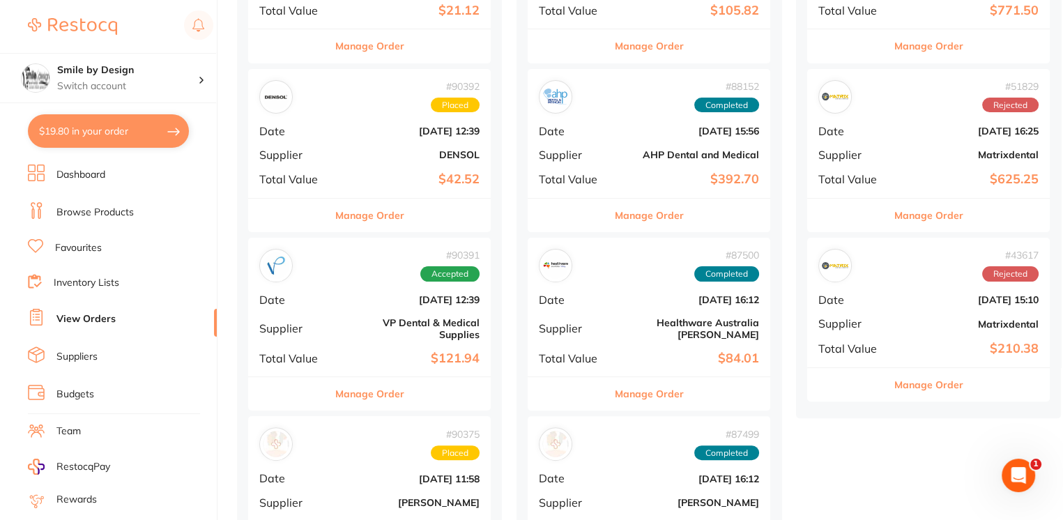
click at [377, 312] on div "# 90391 Accepted Date Aug 15 2025, 12:39 Supplier VP Dental & Medical Supplies …" at bounding box center [369, 307] width 243 height 139
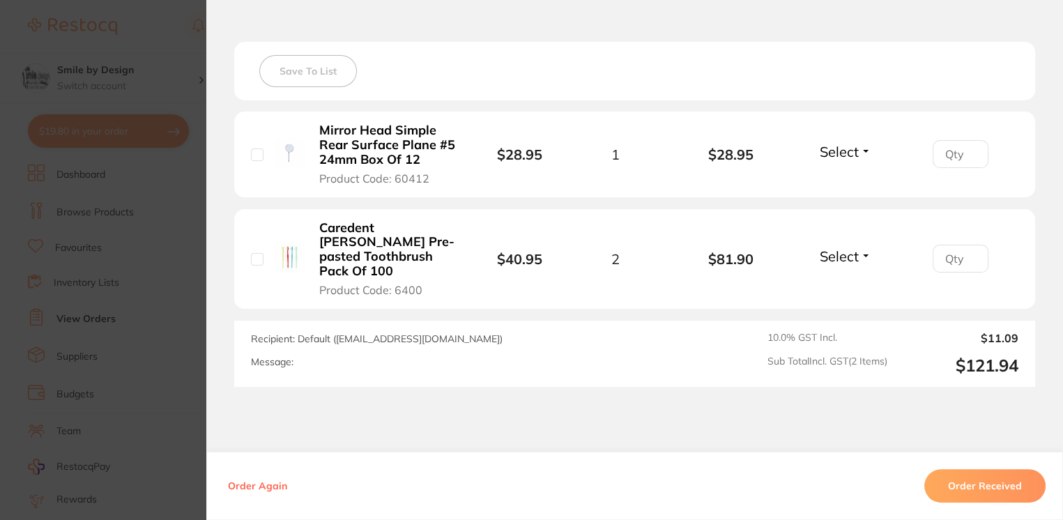
scroll to position [452, 0]
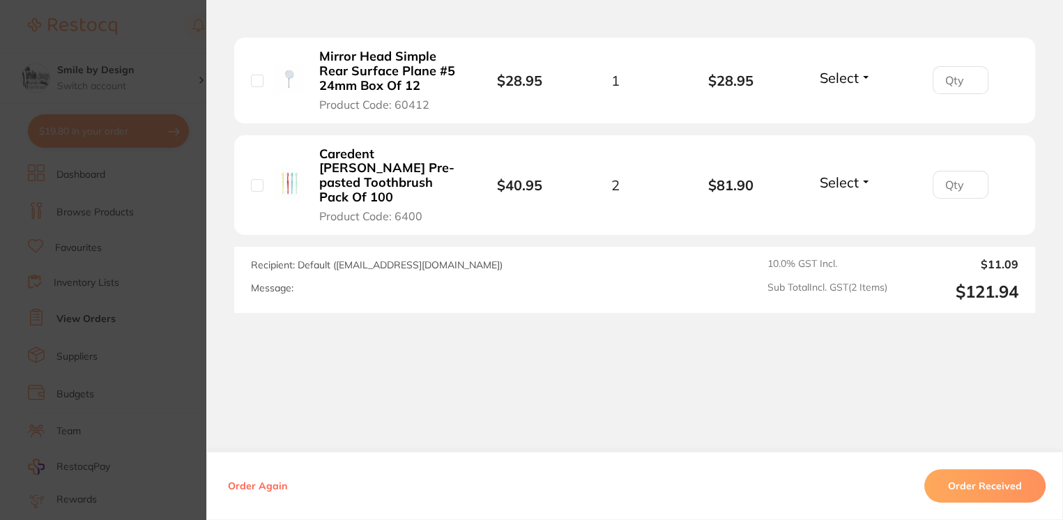
click at [155, 347] on section "Order ID: Restocq- 90391 Order Information Accepted Order Order Date [DATE] 12:…" at bounding box center [531, 260] width 1063 height 520
